Goal: Task Accomplishment & Management: Manage account settings

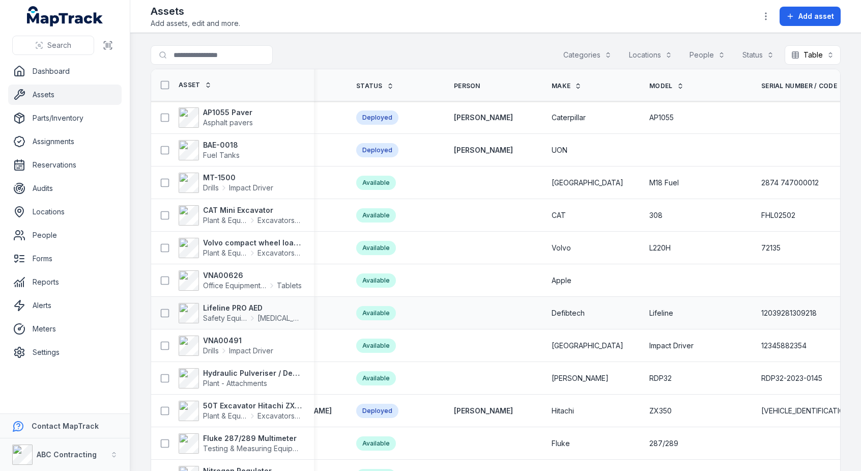
scroll to position [0, 363]
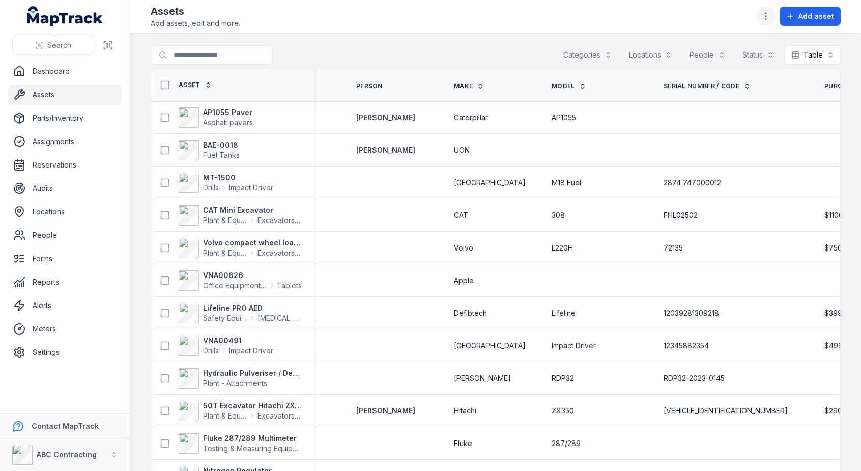
click at [766, 12] on icon "button" at bounding box center [766, 16] width 10 height 10
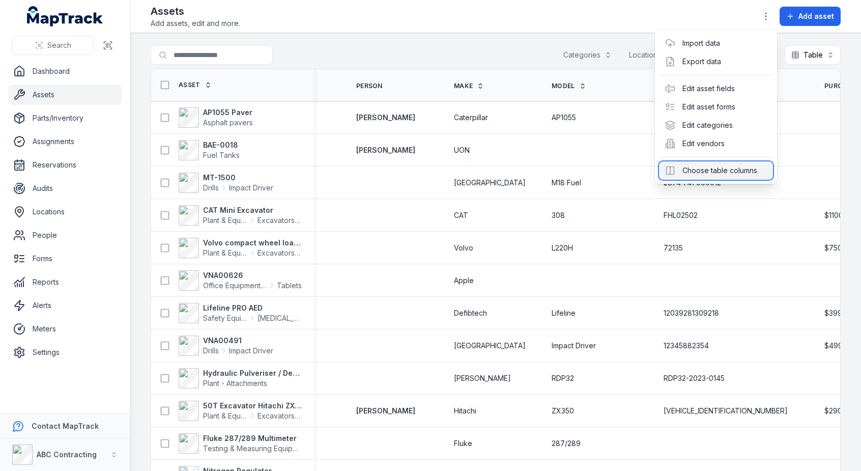
click at [711, 175] on div "Choose table columns" at bounding box center [716, 170] width 114 height 18
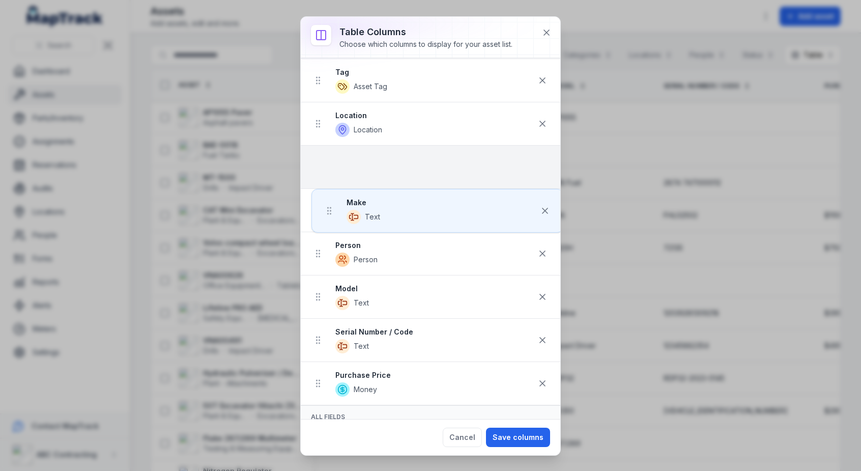
scroll to position [57, 0]
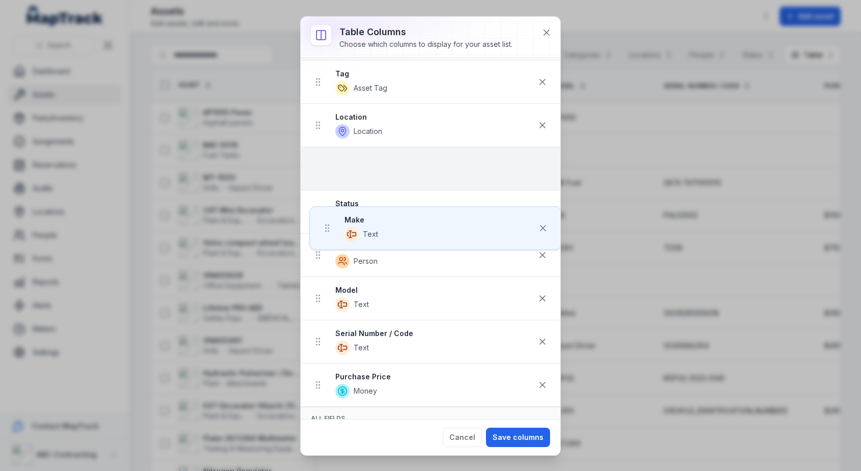
drag, startPoint x: 323, startPoint y: 249, endPoint x: 333, endPoint y: 167, distance: 82.5
click at [332, 161] on ul "Tag Asset Tag Location Location Status Asset Status Person Person Make Text Mod…" at bounding box center [431, 234] width 260 height 346
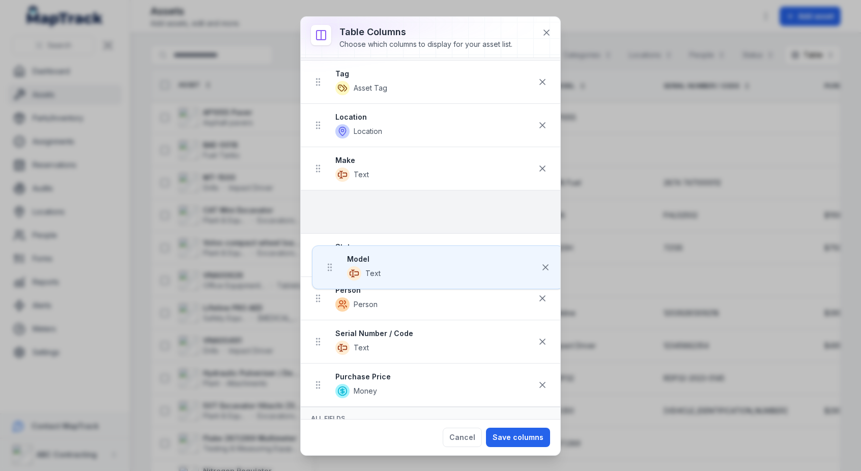
drag, startPoint x: 318, startPoint y: 304, endPoint x: 330, endPoint y: 212, distance: 92.9
click at [330, 212] on ul "Tag Asset Tag Location Location Make Text Status Asset Status Person Person Mod…" at bounding box center [431, 234] width 260 height 346
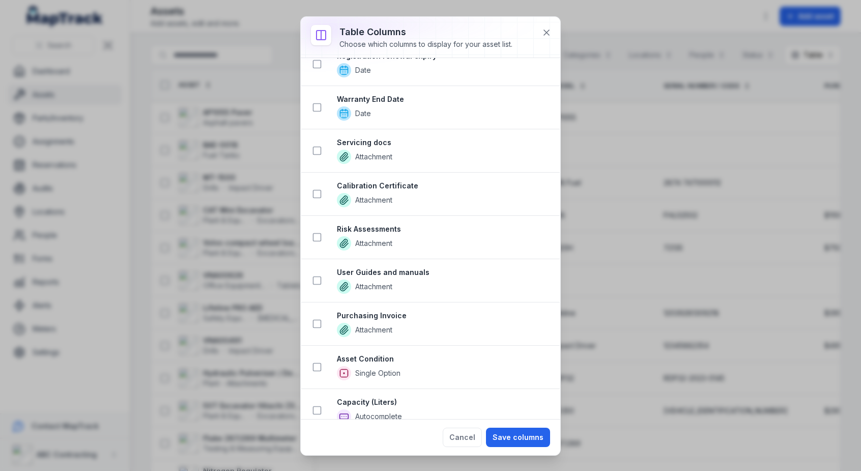
scroll to position [1136, 0]
click at [472, 443] on button "Cancel" at bounding box center [462, 436] width 39 height 19
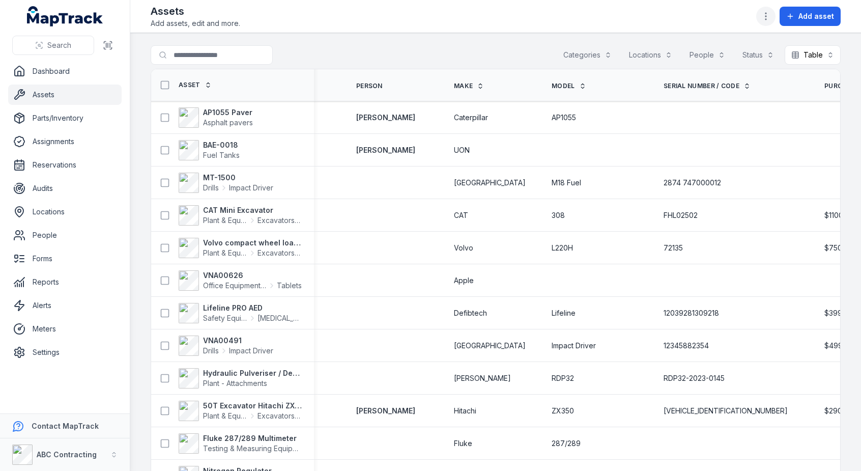
click at [771, 11] on icon "button" at bounding box center [766, 16] width 10 height 10
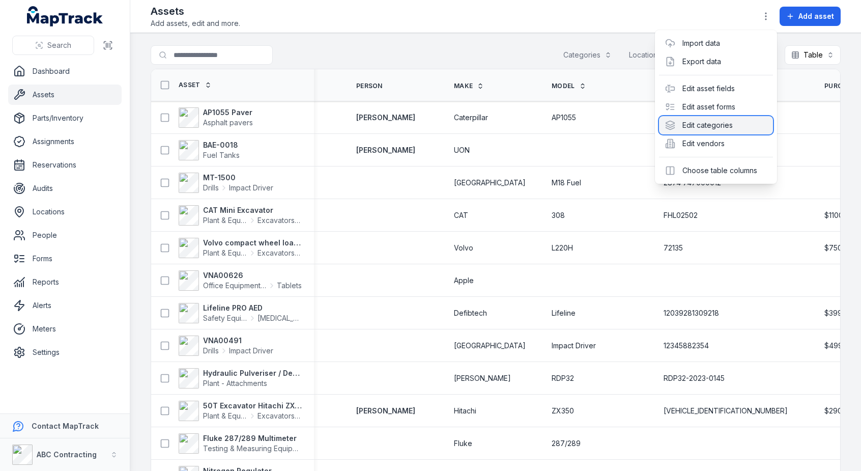
click at [722, 121] on div "Edit categories" at bounding box center [716, 125] width 114 height 18
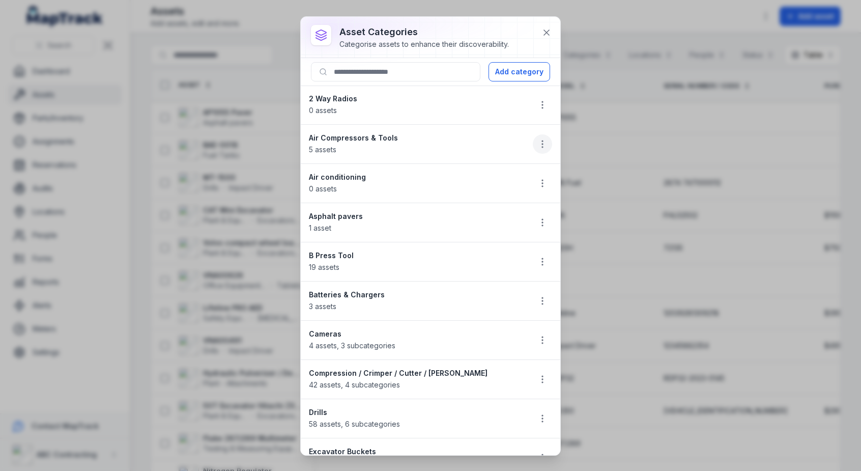
click at [536, 150] on button "button" at bounding box center [542, 143] width 19 height 19
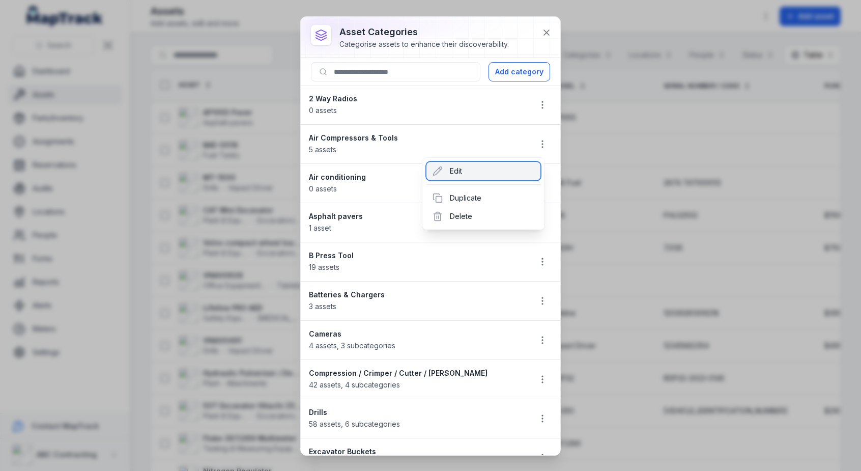
click at [458, 177] on div "Edit" at bounding box center [483, 171] width 114 height 18
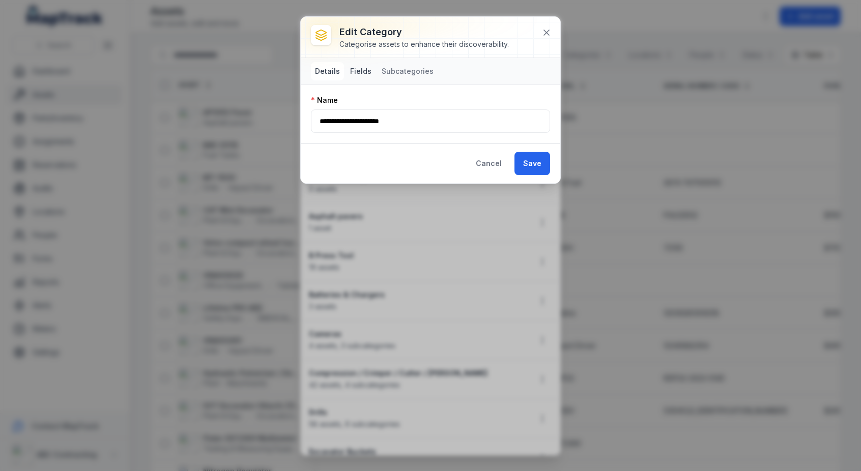
click at [357, 71] on button "Fields" at bounding box center [361, 71] width 30 height 18
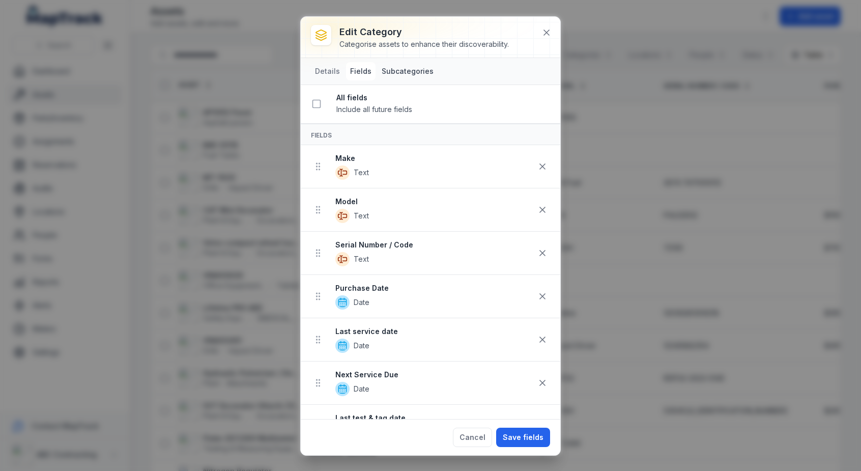
click at [411, 73] on button "Subcategories" at bounding box center [408, 71] width 60 height 18
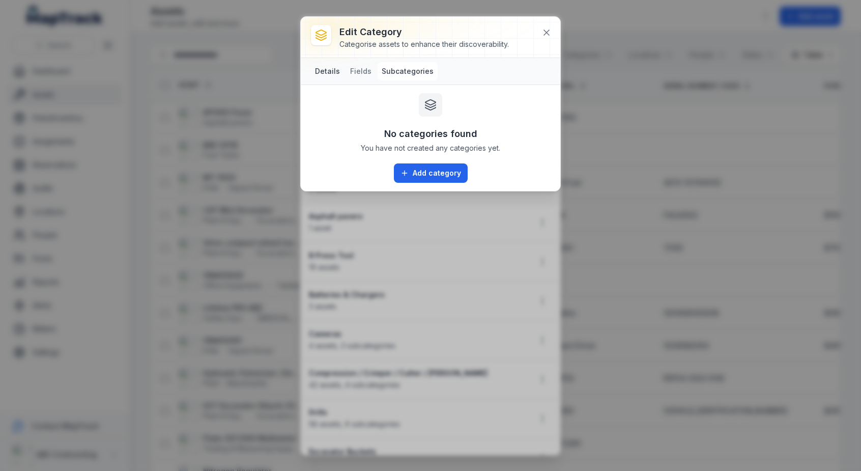
click at [320, 69] on button "Details" at bounding box center [327, 71] width 33 height 18
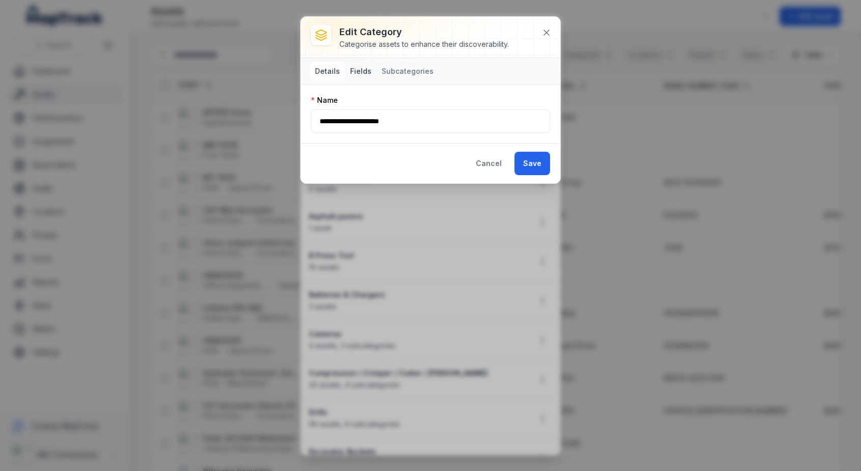
click at [366, 74] on button "Fields" at bounding box center [361, 71] width 30 height 18
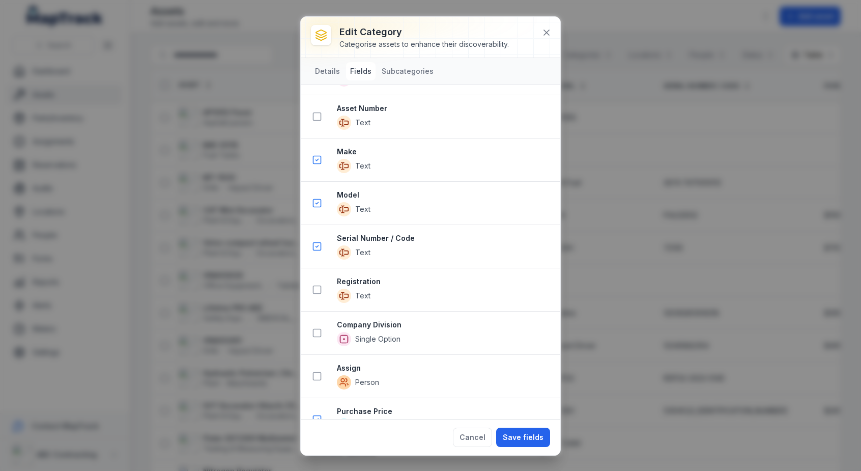
scroll to position [1007, 0]
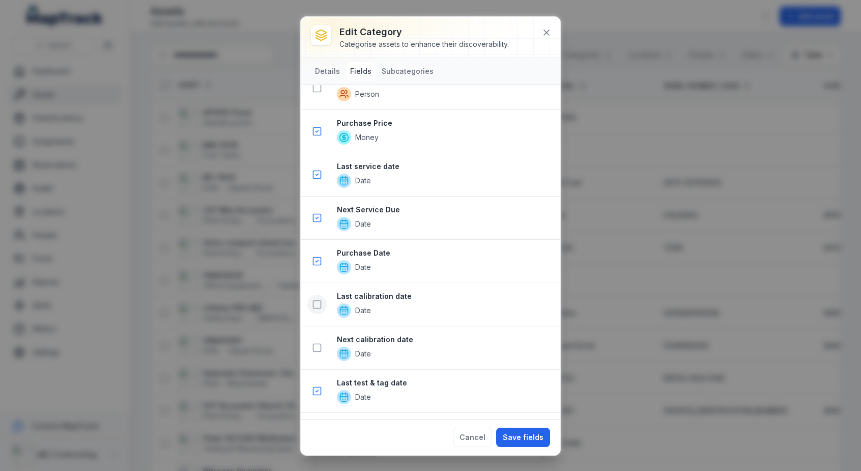
click at [321, 305] on icon at bounding box center [317, 304] width 10 height 10
click at [317, 341] on button at bounding box center [316, 347] width 19 height 19
click at [319, 299] on icon at bounding box center [317, 304] width 10 height 10
click at [320, 345] on icon at bounding box center [317, 347] width 10 height 10
click at [314, 310] on button at bounding box center [316, 304] width 19 height 19
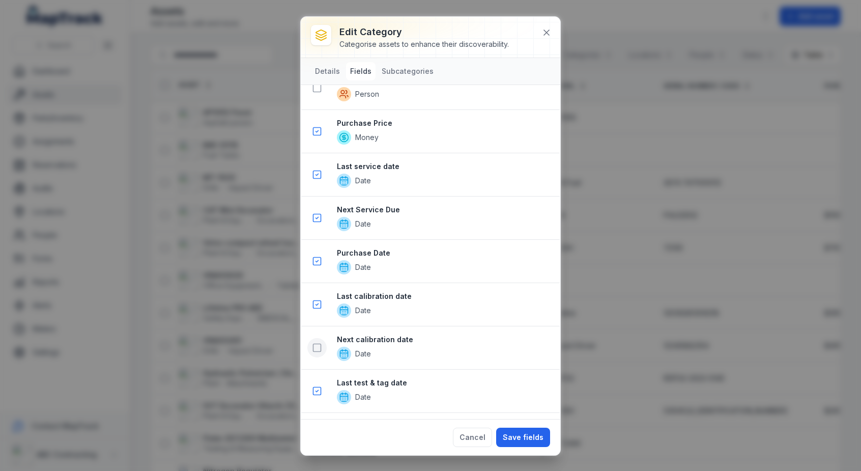
click at [322, 345] on button at bounding box center [316, 347] width 19 height 19
drag, startPoint x: 317, startPoint y: 302, endPoint x: 317, endPoint y: 335, distance: 33.1
click at [317, 302] on icon at bounding box center [317, 304] width 10 height 10
click at [316, 340] on button at bounding box center [316, 347] width 19 height 19
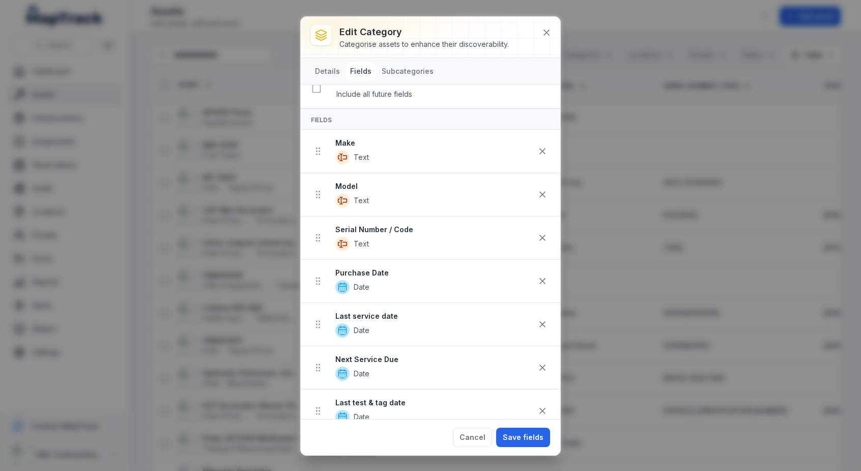
scroll to position [0, 0]
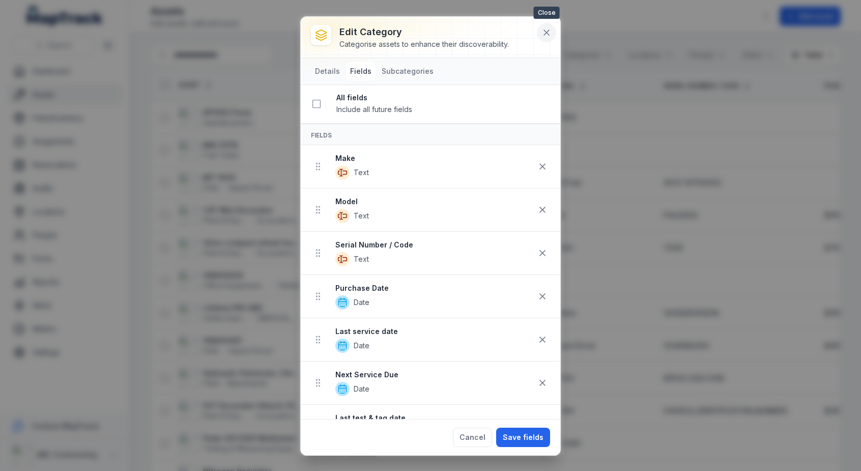
click at [552, 31] on button at bounding box center [546, 32] width 19 height 19
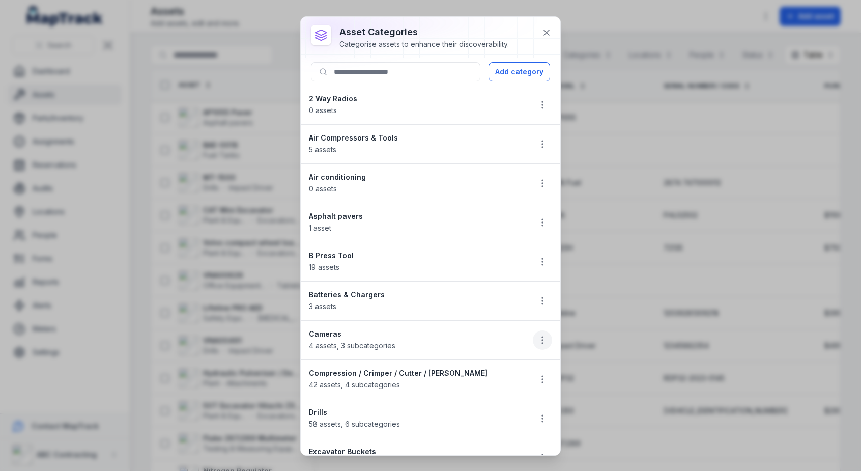
click at [537, 335] on icon "button" at bounding box center [542, 340] width 10 height 10
click at [441, 363] on icon at bounding box center [438, 367] width 9 height 9
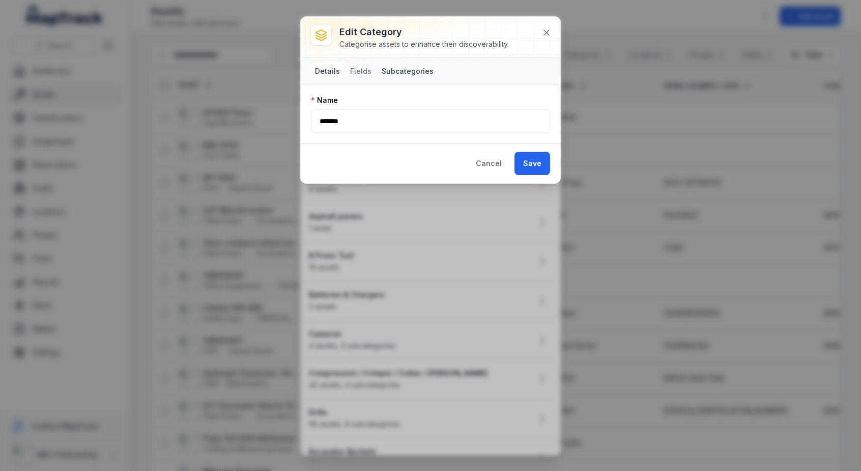
click at [405, 68] on button "Subcategories" at bounding box center [408, 71] width 60 height 18
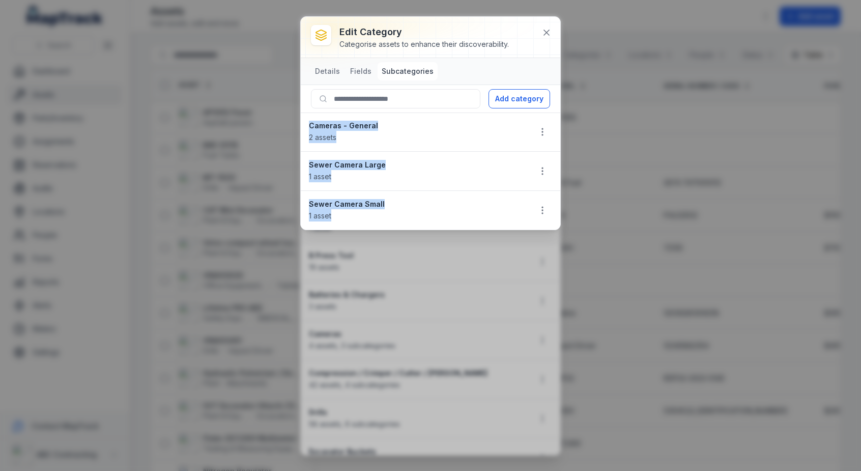
drag, startPoint x: 378, startPoint y: 205, endPoint x: 319, endPoint y: 86, distance: 132.7
click at [313, 117] on ul "Cameras - General 2 assets Sewer Camera Large 1 asset Sewer Camera Small 1 asset" at bounding box center [431, 171] width 260 height 117
click at [325, 69] on button "Details" at bounding box center [327, 71] width 33 height 18
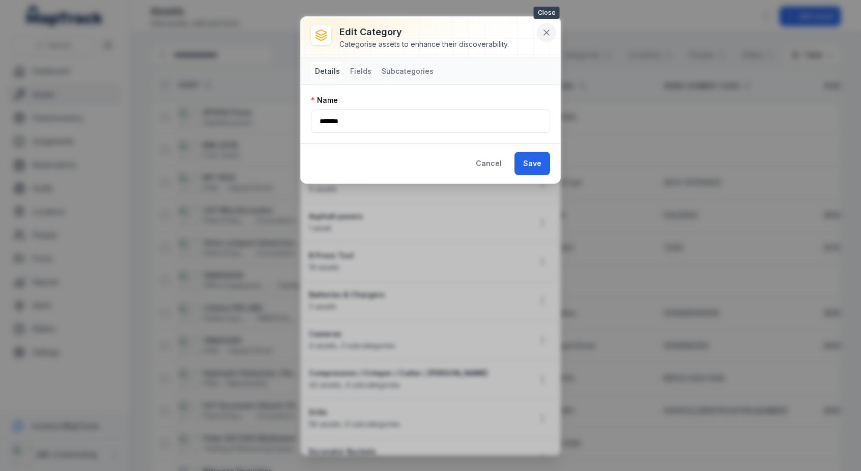
click at [550, 37] on button at bounding box center [546, 32] width 19 height 19
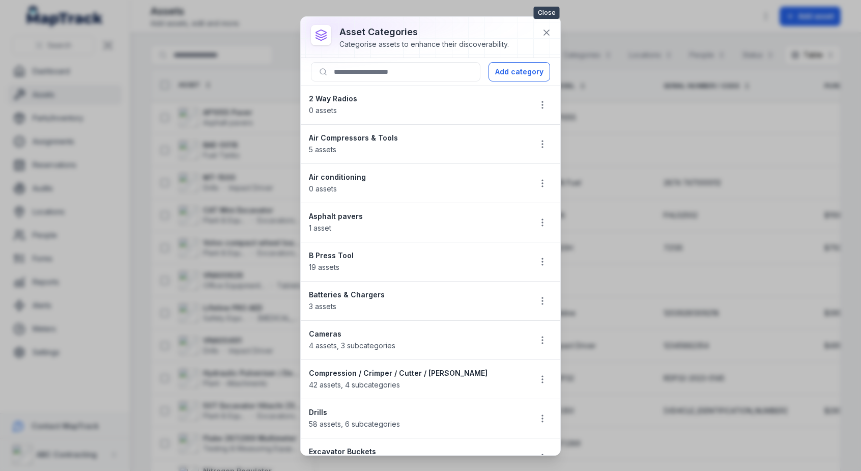
click at [542, 37] on icon at bounding box center [546, 32] width 10 height 10
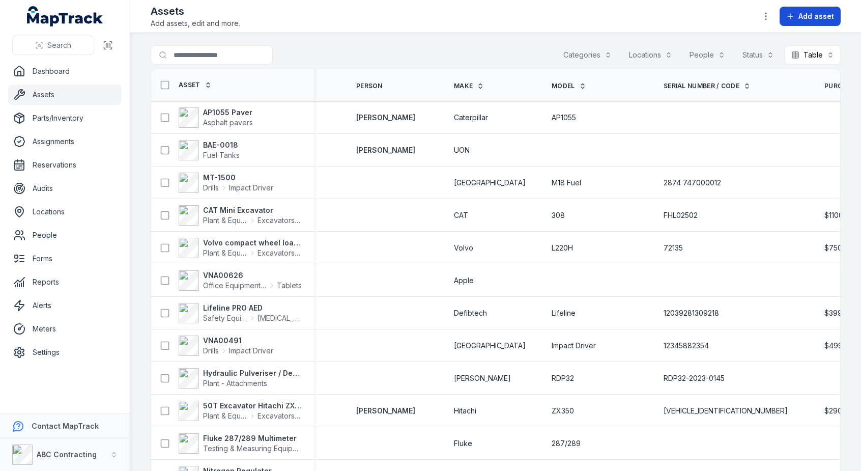
click at [807, 20] on span "Add asset" at bounding box center [816, 16] width 36 height 10
